Goal: Task Accomplishment & Management: Use online tool/utility

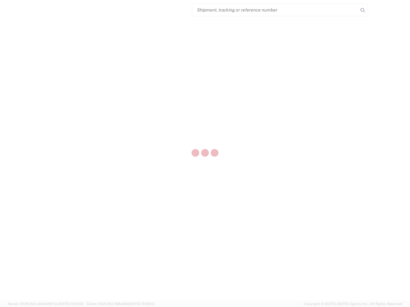
select select "US"
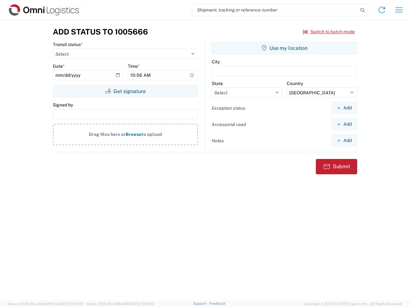
click at [275, 10] on input "search" at bounding box center [275, 10] width 166 height 12
click at [362, 10] on icon at bounding box center [362, 10] width 9 height 9
click at [382, 10] on icon at bounding box center [381, 10] width 10 height 10
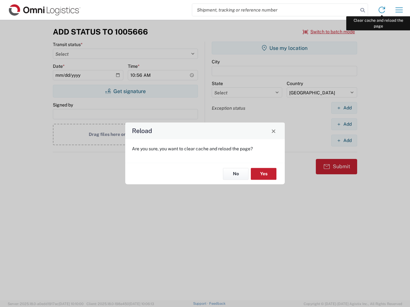
click at [399, 10] on div "Reload Are you sure, you want to clear cache and reload the page? No Yes" at bounding box center [205, 153] width 410 height 307
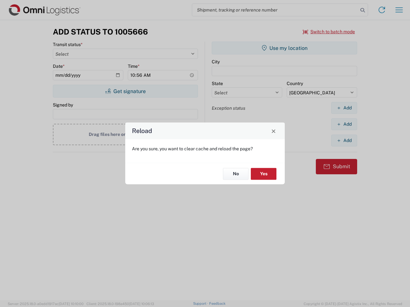
click at [329, 32] on div "Reload Are you sure, you want to clear cache and reload the page? No Yes" at bounding box center [205, 153] width 410 height 307
click at [125, 91] on div "Reload Are you sure, you want to clear cache and reload the page? No Yes" at bounding box center [205, 153] width 410 height 307
click at [284, 48] on div "Reload Are you sure, you want to clear cache and reload the page? No Yes" at bounding box center [205, 153] width 410 height 307
click at [344, 108] on div "Reload Are you sure, you want to clear cache and reload the page? No Yes" at bounding box center [205, 153] width 410 height 307
click at [344, 124] on div "Reload Are you sure, you want to clear cache and reload the page? No Yes" at bounding box center [205, 153] width 410 height 307
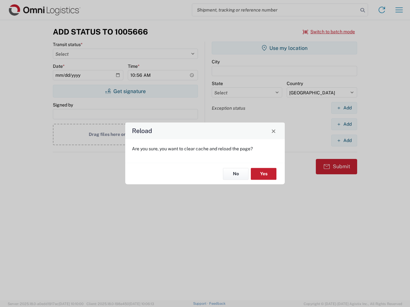
click at [344, 141] on div "Reload Are you sure, you want to clear cache and reload the page? No Yes" at bounding box center [205, 153] width 410 height 307
